Goal: Complete application form

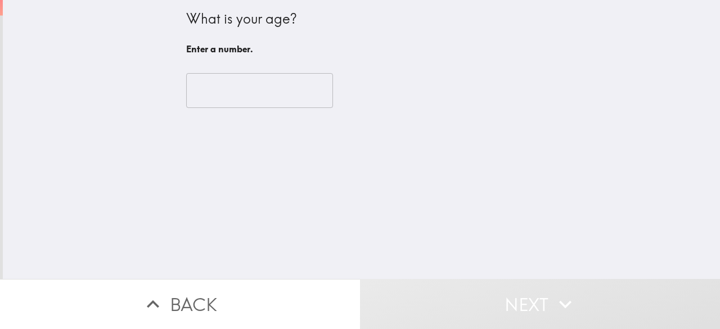
drag, startPoint x: 227, startPoint y: 65, endPoint x: 231, endPoint y: 71, distance: 7.3
click at [229, 66] on div "​" at bounding box center [361, 91] width 351 height 62
click at [232, 84] on input "number" at bounding box center [259, 90] width 147 height 35
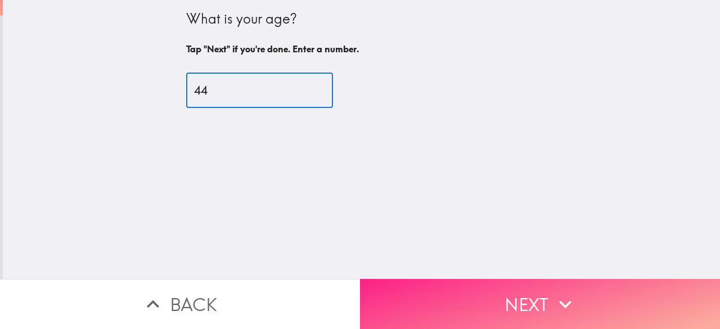
type input "44"
click at [554, 299] on icon "button" at bounding box center [565, 304] width 25 height 25
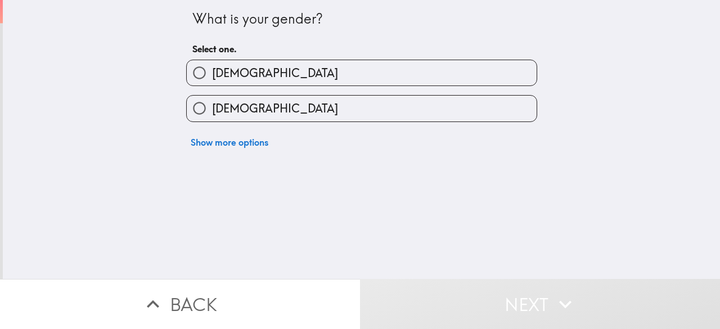
click at [276, 73] on label "[DEMOGRAPHIC_DATA]" at bounding box center [362, 72] width 350 height 25
click at [212, 73] on input "[DEMOGRAPHIC_DATA]" at bounding box center [199, 72] width 25 height 25
radio input "true"
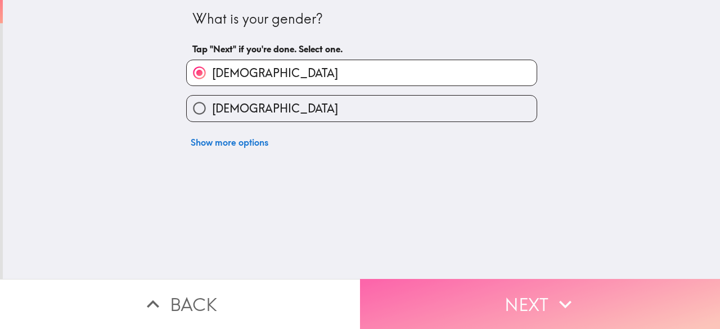
click at [555, 308] on button "Next" at bounding box center [540, 304] width 360 height 50
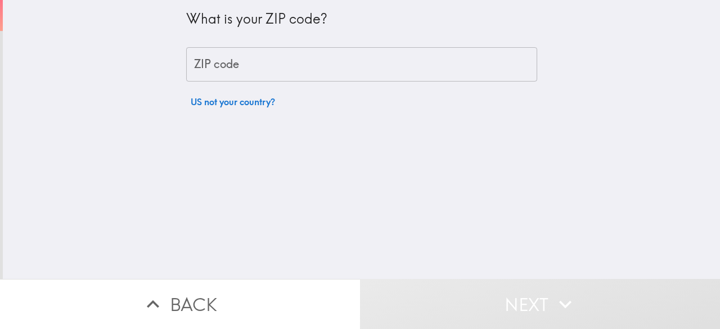
click at [246, 66] on input "ZIP code" at bounding box center [361, 64] width 351 height 35
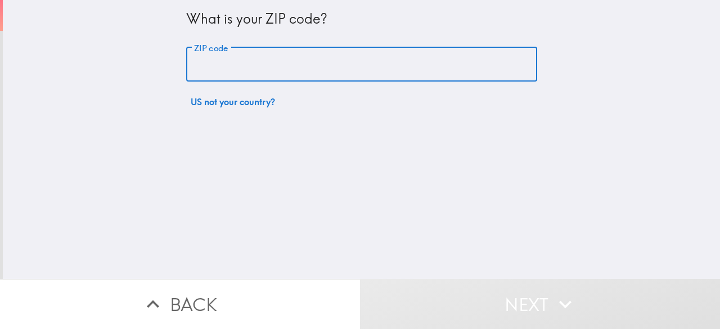
click at [320, 52] on input "ZIP code" at bounding box center [361, 64] width 351 height 35
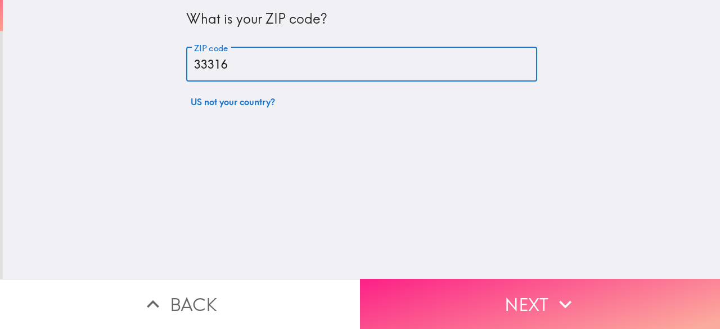
type input "33316"
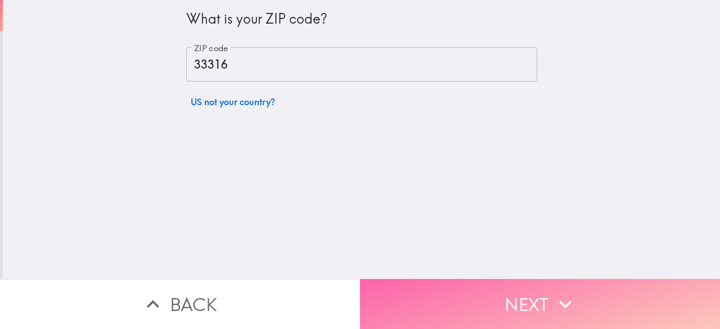
click at [528, 303] on button "Next" at bounding box center [540, 304] width 360 height 50
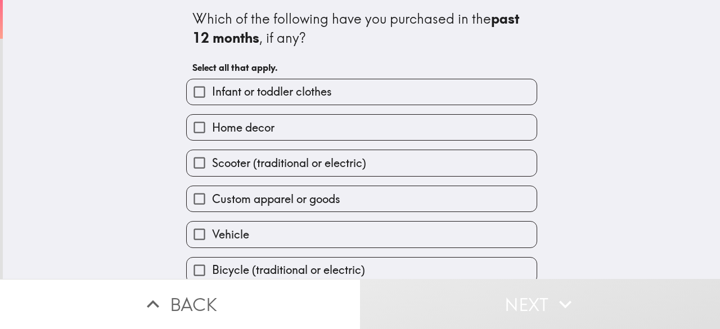
drag, startPoint x: 170, startPoint y: 4, endPoint x: 300, endPoint y: 225, distance: 256.0
click at [300, 225] on div "Which of the following have you purchased in the past 12 months , if any? Selec…" at bounding box center [361, 139] width 717 height 279
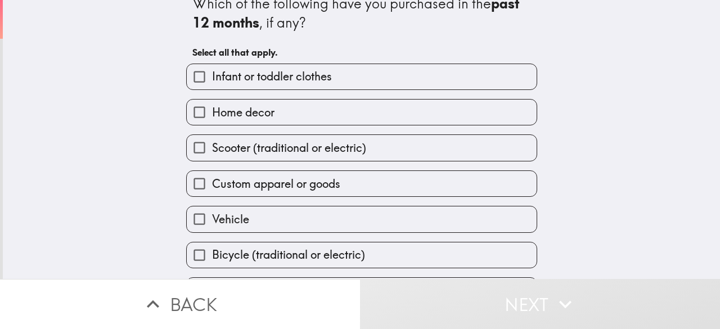
scroll to position [10, 0]
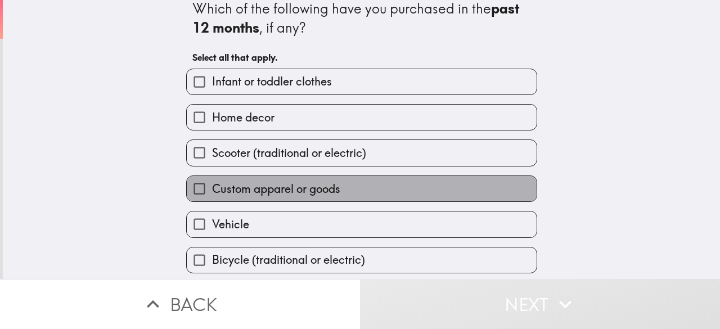
click at [289, 187] on span "Custom apparel or goods" at bounding box center [276, 189] width 128 height 16
click at [212, 187] on input "Custom apparel or goods" at bounding box center [199, 188] width 25 height 25
checkbox input "true"
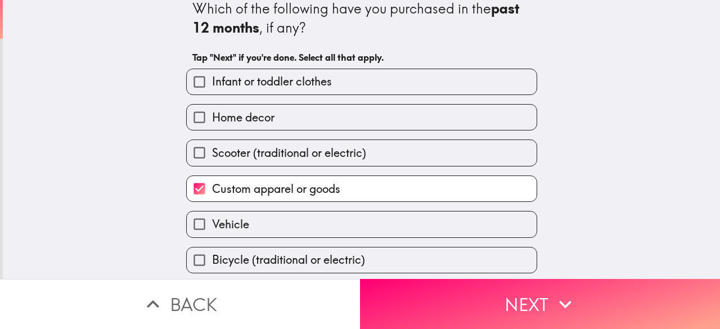
scroll to position [66, 0]
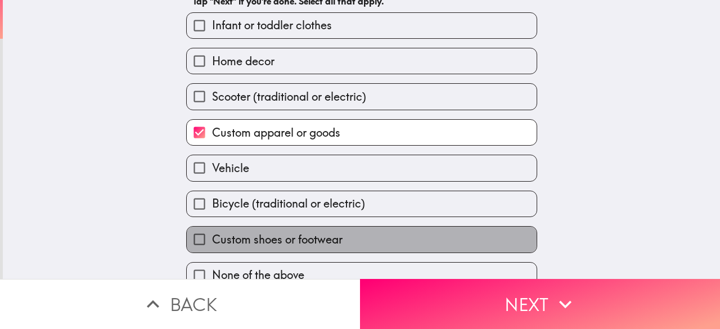
click at [305, 239] on span "Custom shoes or footwear" at bounding box center [277, 240] width 131 height 16
click at [212, 239] on input "Custom shoes or footwear" at bounding box center [199, 239] width 25 height 25
checkbox input "true"
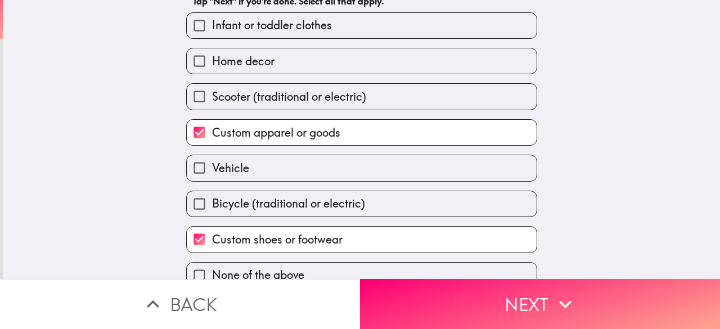
scroll to position [87, 0]
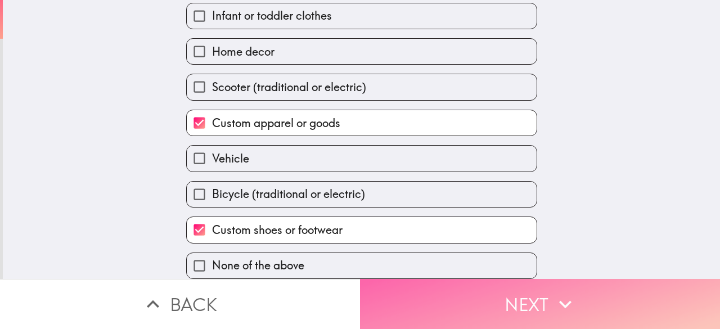
click at [540, 285] on button "Next" at bounding box center [540, 304] width 360 height 50
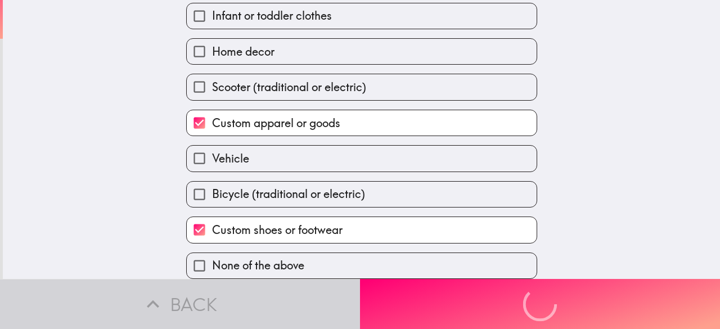
scroll to position [0, 0]
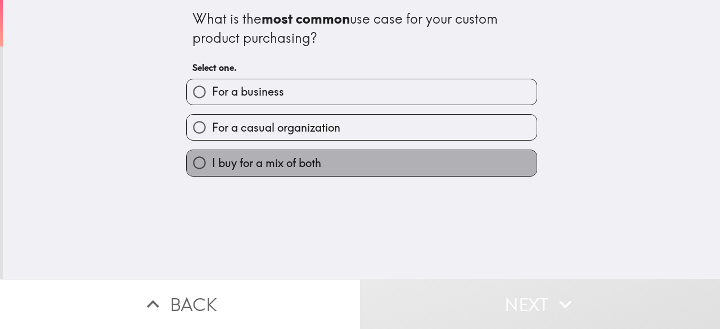
click at [279, 163] on span "I buy for a mix of both" at bounding box center [266, 163] width 109 height 16
click at [212, 163] on input "I buy for a mix of both" at bounding box center [199, 162] width 25 height 25
radio input "true"
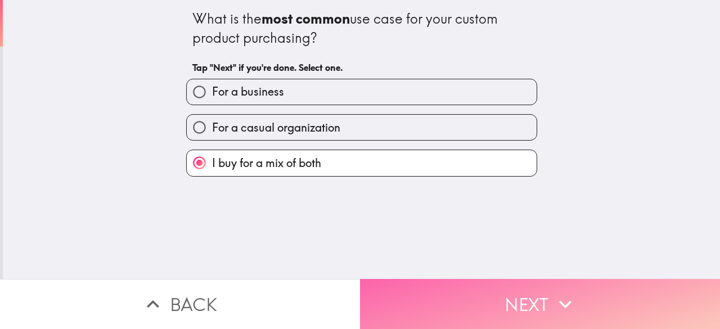
click at [500, 284] on button "Next" at bounding box center [540, 304] width 360 height 50
